Goal: Information Seeking & Learning: Learn about a topic

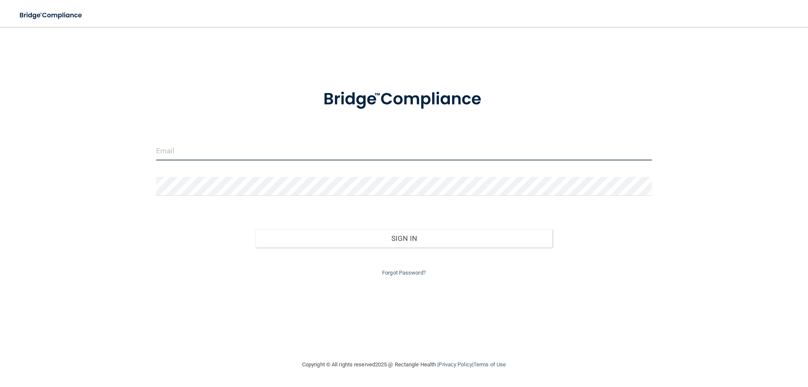
click at [305, 148] on input "email" at bounding box center [403, 150] width 495 height 19
type input "[PERSON_NAME][EMAIL_ADDRESS][DOMAIN_NAME]"
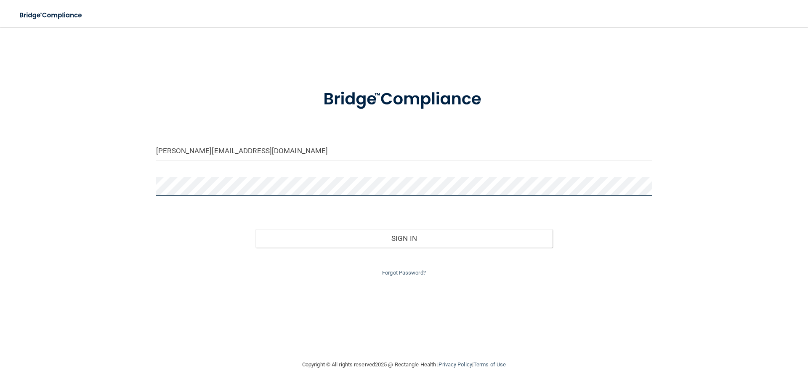
click at [255, 229] on button "Sign In" at bounding box center [403, 238] width 297 height 19
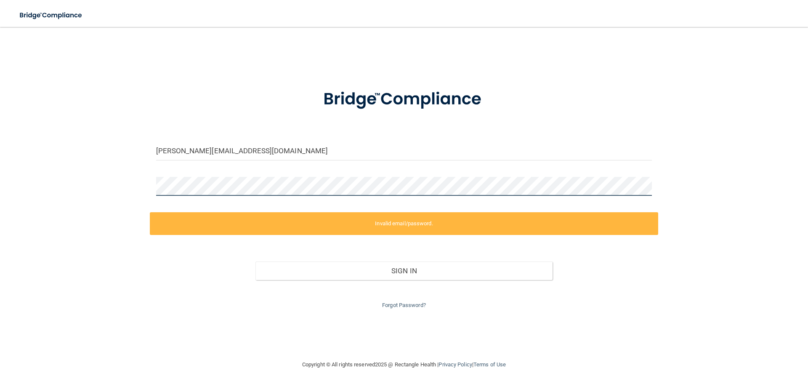
click at [124, 187] on div "[PERSON_NAME][EMAIL_ADDRESS][DOMAIN_NAME] Invalid email/password. You don't hav…" at bounding box center [404, 192] width 774 height 315
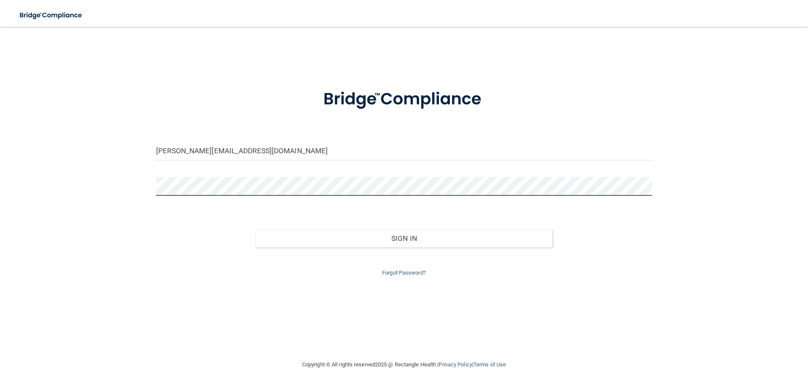
click at [255, 229] on button "Sign In" at bounding box center [403, 238] width 297 height 19
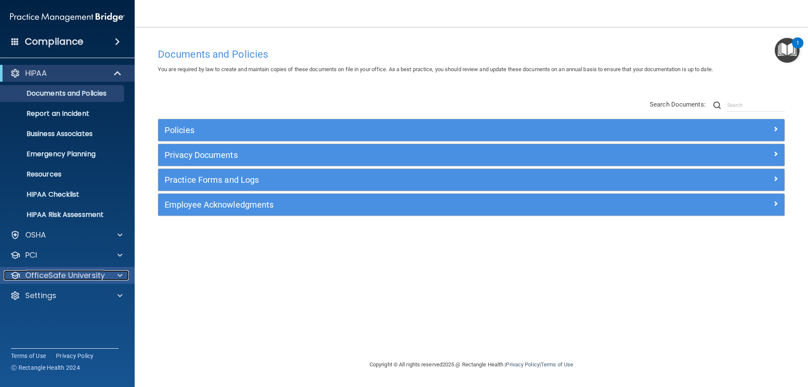
click at [122, 276] on div at bounding box center [118, 275] width 21 height 10
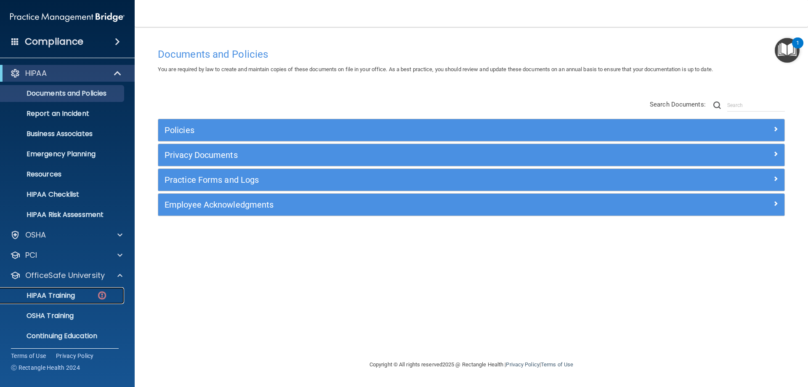
click at [53, 298] on p "HIPAA Training" at bounding box center [39, 295] width 69 height 8
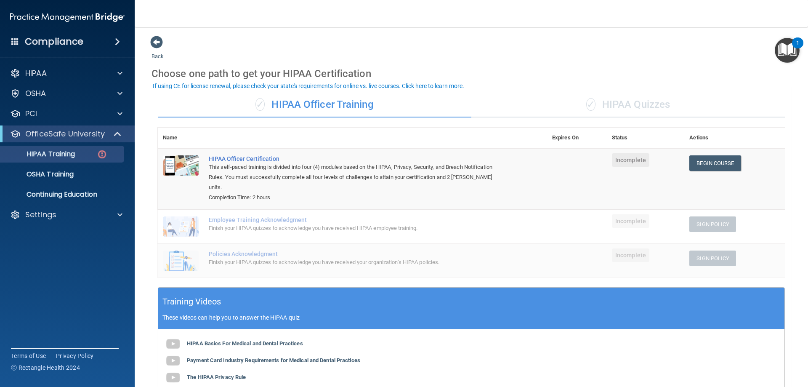
click at [235, 223] on div "Finish your HIPAA quizzes to acknowledge you have received HIPAA employee train…" at bounding box center [357, 228] width 296 height 10
click at [233, 171] on div "This self-paced training is divided into four (4) modules based on the HIPAA, P…" at bounding box center [357, 177] width 296 height 30
click at [235, 216] on div "Employee Training Acknowledgment" at bounding box center [357, 219] width 296 height 7
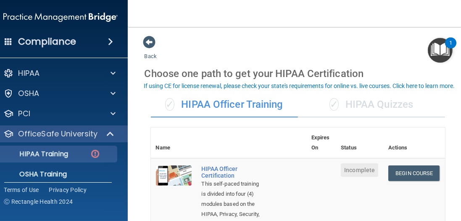
click at [379, 105] on div "✓ HIPAA Quizzes" at bounding box center [371, 104] width 147 height 25
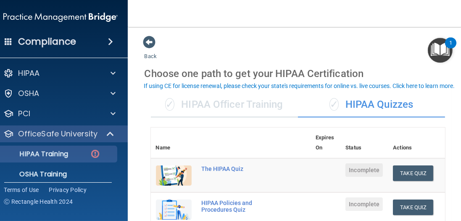
click at [243, 100] on div "✓ HIPAA Officer Training" at bounding box center [224, 104] width 147 height 25
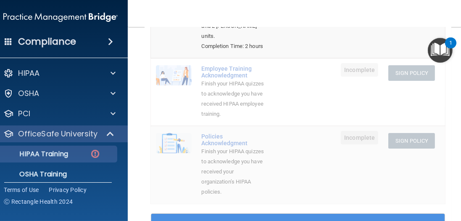
scroll to position [264, 0]
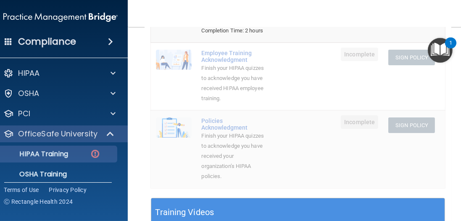
click at [221, 155] on div "Finish your HIPAA quizzes to acknowledge you have received your organization’s …" at bounding box center [233, 156] width 63 height 50
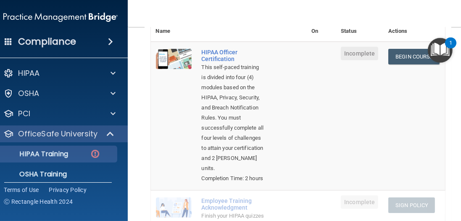
scroll to position [103, 0]
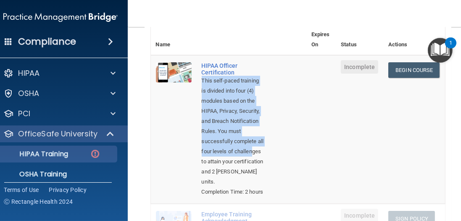
drag, startPoint x: 201, startPoint y: 80, endPoint x: 251, endPoint y: 150, distance: 85.6
click at [251, 150] on div "This self-paced training is divided into four (4) modules based on the HIPAA, P…" at bounding box center [233, 131] width 63 height 111
drag, startPoint x: 223, startPoint y: 81, endPoint x: 207, endPoint y: 69, distance: 20.0
click at [222, 81] on div "This self-paced training is divided into four (4) modules based on the HIPAA, P…" at bounding box center [233, 131] width 63 height 111
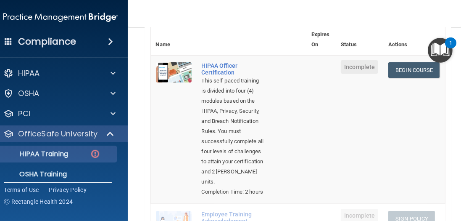
click at [163, 120] on td at bounding box center [174, 129] width 46 height 148
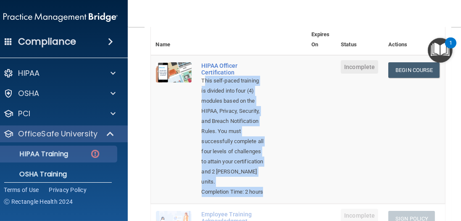
drag, startPoint x: 203, startPoint y: 78, endPoint x: 220, endPoint y: 200, distance: 123.7
click at [220, 200] on td "HIPAA Officer Certification This self-paced training is divided into four (4) m…" at bounding box center [252, 129] width 110 height 148
copy td "his self-paced training is divided into four (4) modules based on the HIPAA, Pr…"
